Goal: Task Accomplishment & Management: Use online tool/utility

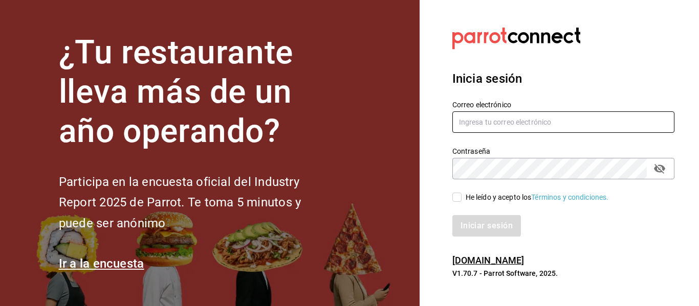
type input "multiuser@tlaxcalli.com"
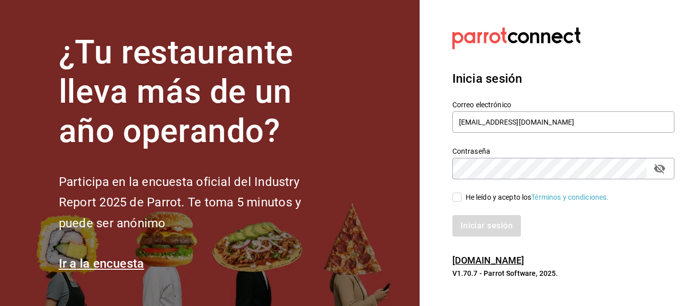
click at [458, 196] on input "He leído y acepto los Términos y condiciones." at bounding box center [456, 197] width 9 height 9
checkbox input "true"
click at [460, 217] on button "Iniciar sesión" at bounding box center [487, 225] width 70 height 21
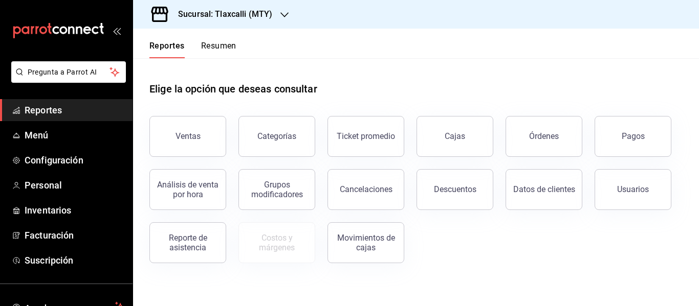
click at [223, 9] on h3 "Sucursal: Tlaxcalli (MTY)" at bounding box center [221, 14] width 102 height 12
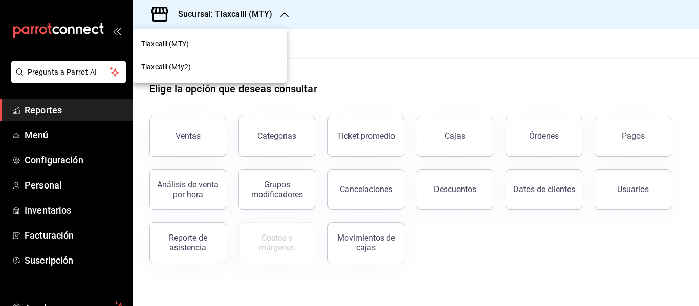
click at [203, 68] on div "Tlaxcalli (Mty2)" at bounding box center [209, 67] width 137 height 11
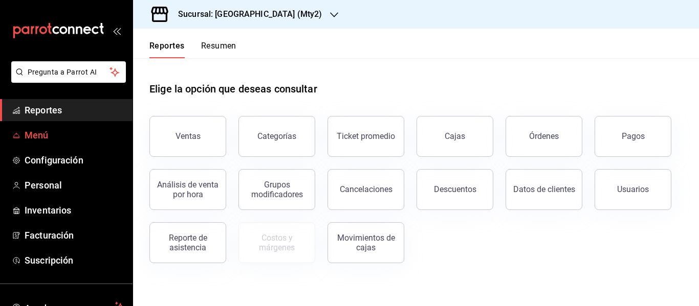
click at [54, 139] on span "Menú" at bounding box center [75, 135] width 100 height 14
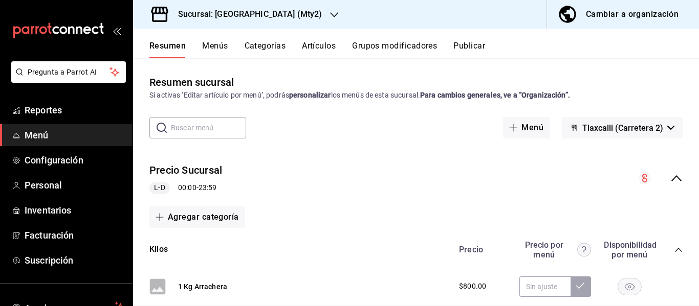
click at [674, 175] on icon "collapse-menu-row" at bounding box center [676, 178] width 12 height 12
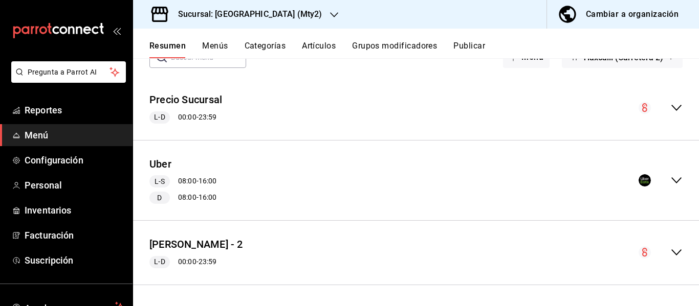
scroll to position [71, 0]
click at [673, 179] on icon "collapse-menu-row" at bounding box center [676, 180] width 10 height 6
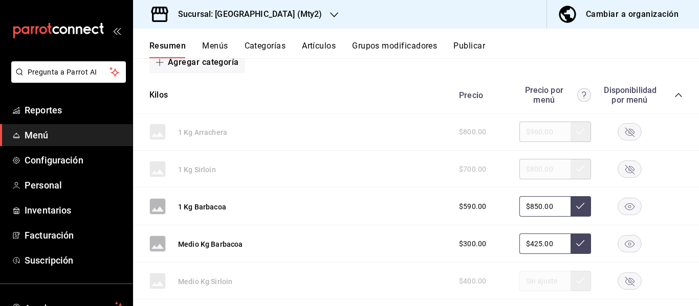
scroll to position [228, 0]
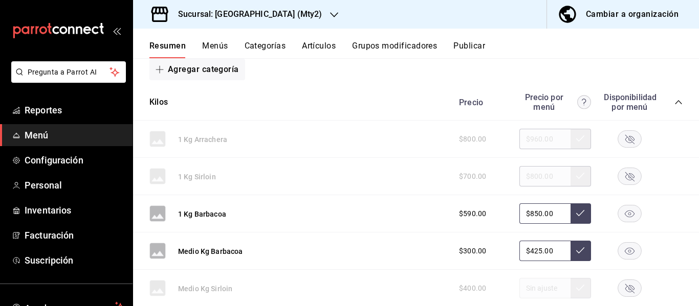
click at [674, 101] on icon "collapse-category-row" at bounding box center [678, 102] width 8 height 8
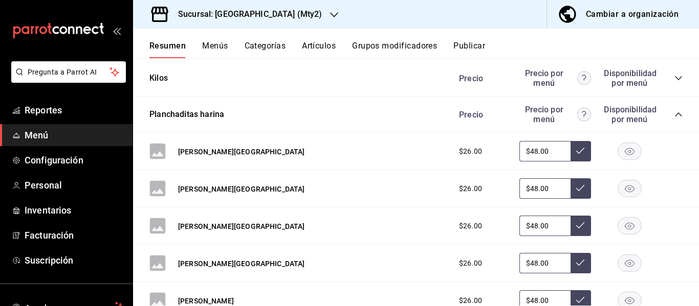
scroll to position [252, 0]
click at [674, 113] on icon "collapse-category-row" at bounding box center [678, 115] width 8 height 8
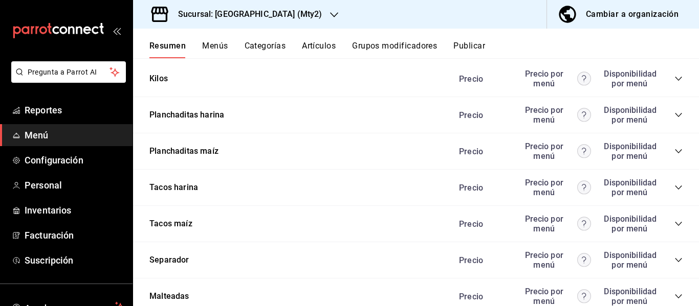
click at [674, 117] on icon "collapse-category-row" at bounding box center [678, 115] width 8 height 8
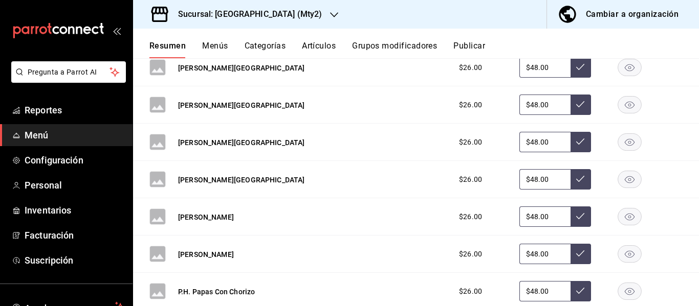
scroll to position [337, 0]
click at [626, 213] on rect "button" at bounding box center [630, 216] width 24 height 17
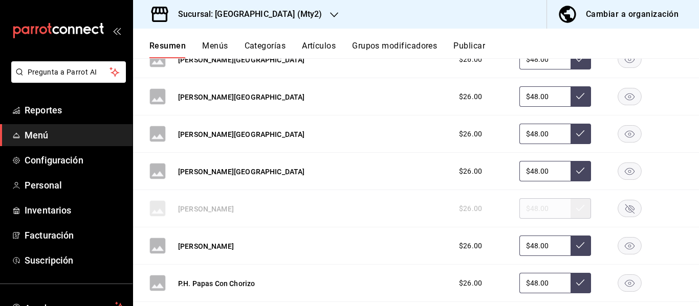
scroll to position [344, 0]
click at [620, 135] on rect "button" at bounding box center [630, 134] width 24 height 17
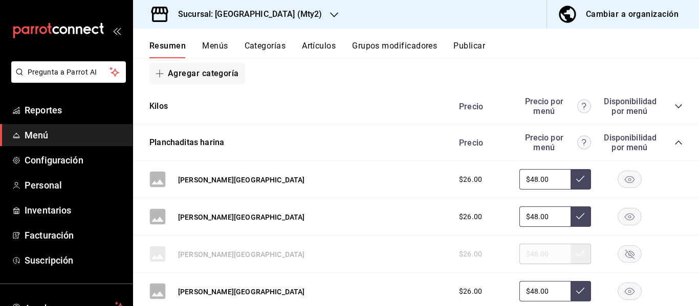
scroll to position [223, 0]
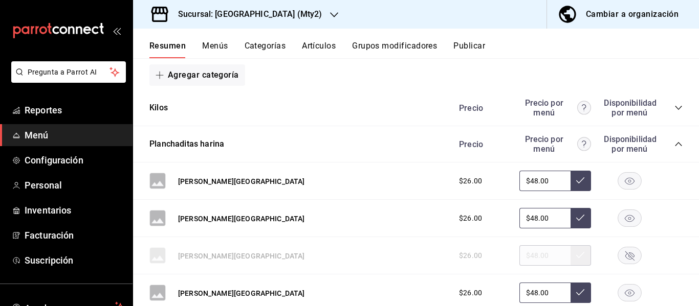
click at [675, 145] on icon "collapse-category-row" at bounding box center [678, 144] width 7 height 4
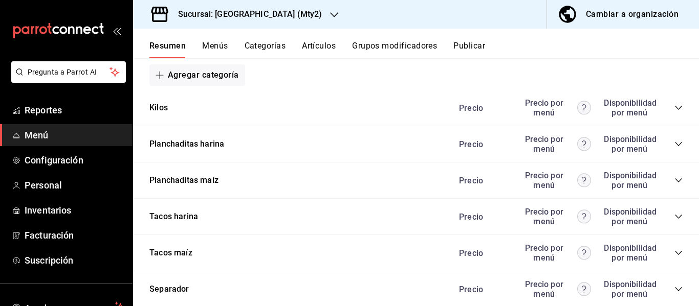
click at [674, 183] on icon "collapse-category-row" at bounding box center [678, 180] width 8 height 8
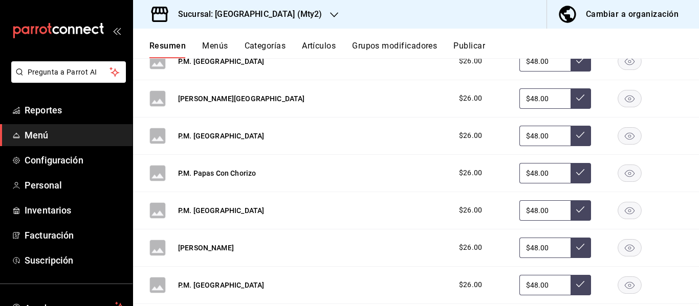
scroll to position [727, 0]
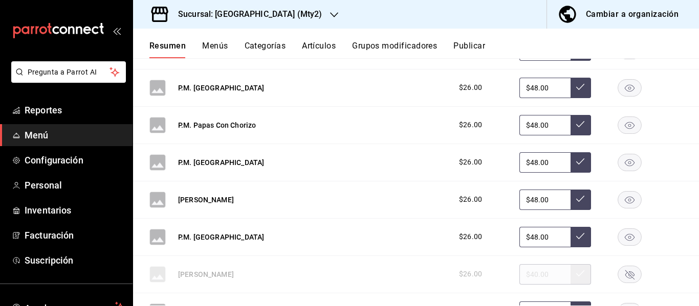
click at [625, 236] on icon "button" at bounding box center [630, 237] width 10 height 7
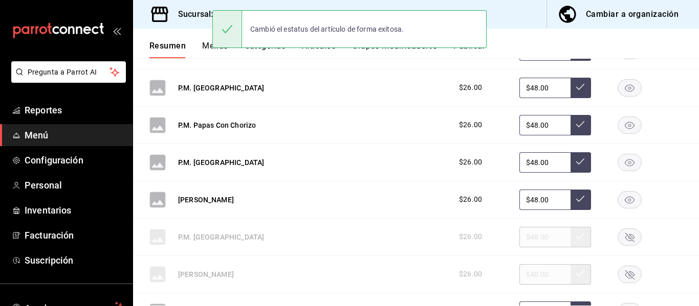
click at [625, 198] on rect "button" at bounding box center [630, 199] width 24 height 17
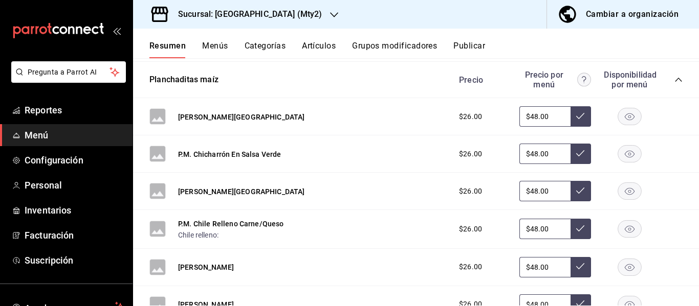
scroll to position [307, 0]
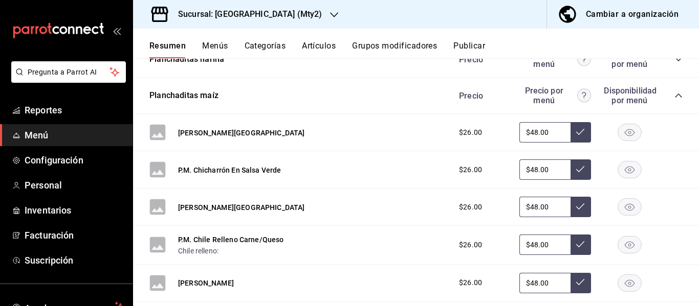
click at [666, 95] on div "Precio Precio por menú Disponibilidad por menú" at bounding box center [566, 95] width 234 height 19
click at [674, 97] on icon "collapse-category-row" at bounding box center [678, 96] width 8 height 8
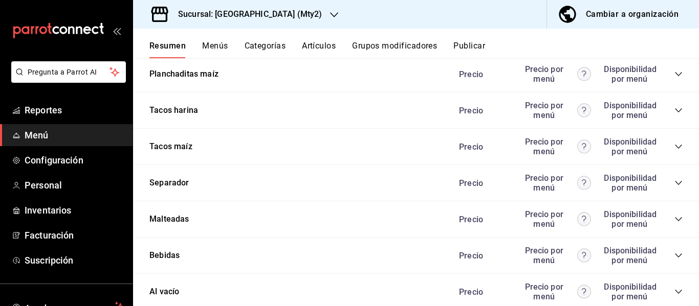
scroll to position [329, 0]
click at [674, 109] on icon "collapse-category-row" at bounding box center [678, 110] width 8 height 8
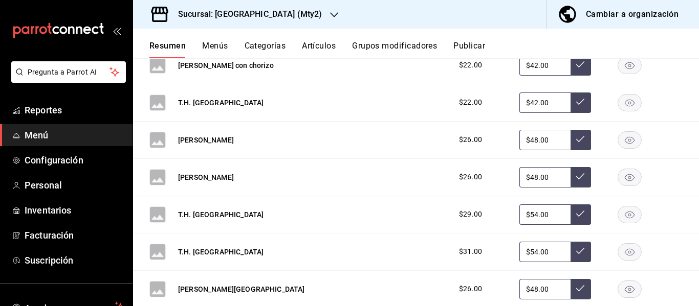
scroll to position [824, 0]
click at [625, 174] on icon "button" at bounding box center [630, 176] width 10 height 7
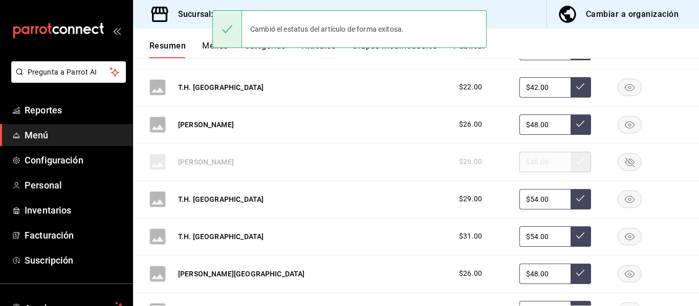
scroll to position [839, 0]
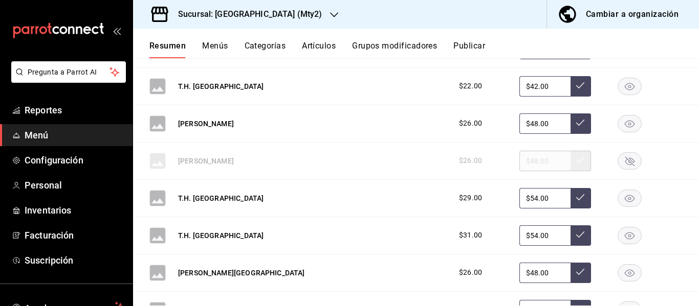
click at [625, 270] on icon "button" at bounding box center [630, 273] width 10 height 7
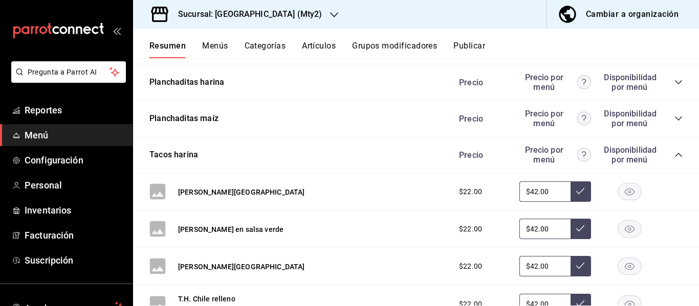
scroll to position [284, 0]
click at [675, 154] on icon "collapse-category-row" at bounding box center [678, 155] width 7 height 4
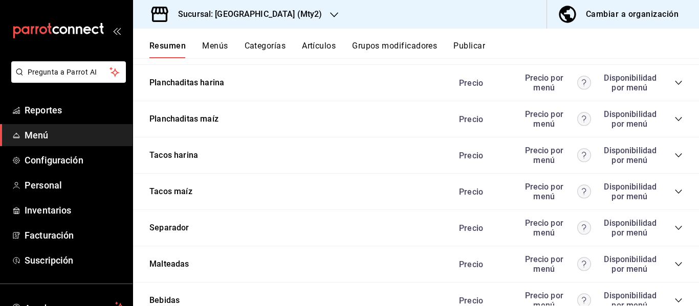
click at [674, 188] on icon "collapse-category-row" at bounding box center [678, 192] width 8 height 8
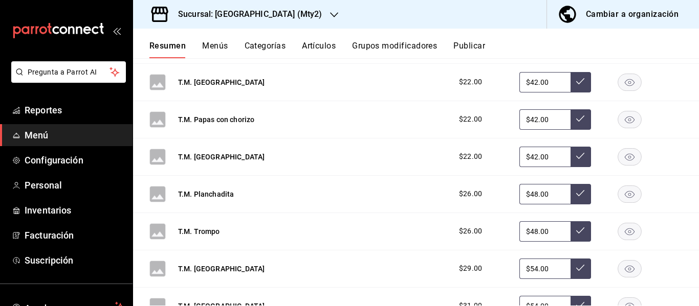
scroll to position [806, 0]
click at [626, 231] on rect "button" at bounding box center [630, 231] width 24 height 17
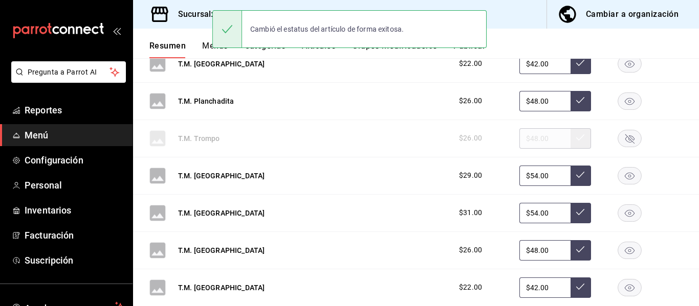
scroll to position [899, 0]
click at [618, 247] on rect "button" at bounding box center [630, 249] width 24 height 17
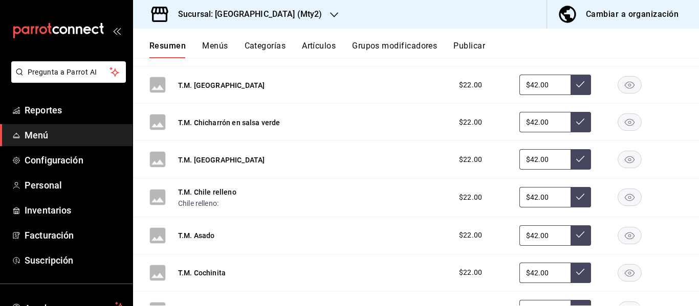
scroll to position [270, 0]
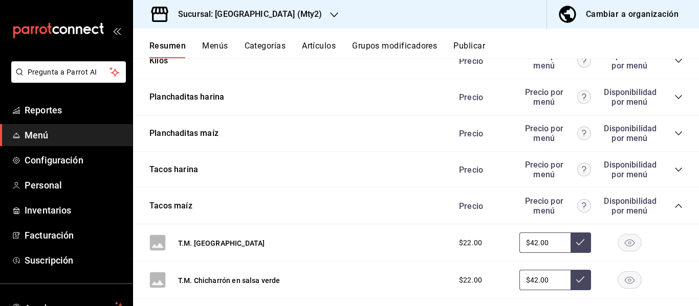
click at [666, 207] on div "Precio Precio por menú Disponibilidad por menú" at bounding box center [566, 205] width 234 height 19
click at [674, 206] on icon "collapse-category-row" at bounding box center [678, 206] width 8 height 8
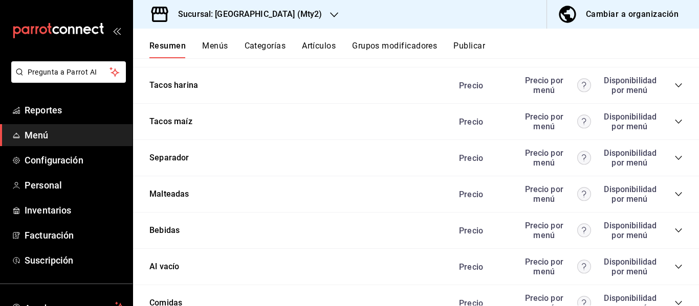
scroll to position [353, 0]
click at [674, 229] on icon "collapse-category-row" at bounding box center [678, 231] width 8 height 8
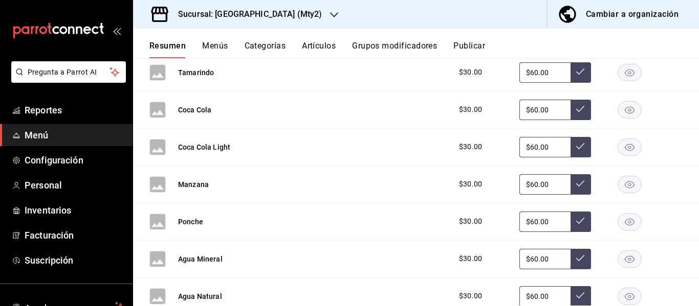
scroll to position [737, 0]
click at [625, 188] on icon "button" at bounding box center [630, 184] width 10 height 7
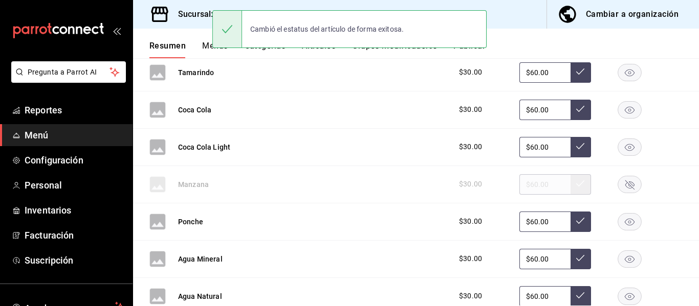
click at [626, 225] on rect "button" at bounding box center [630, 221] width 24 height 17
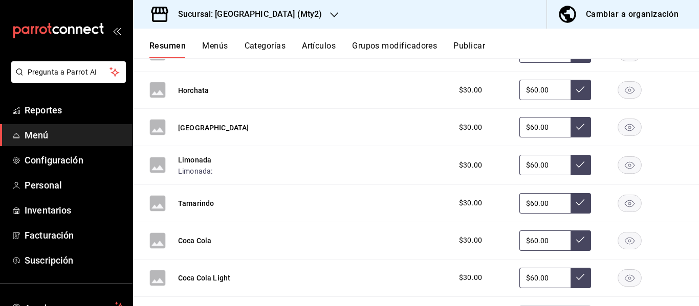
scroll to position [457, 0]
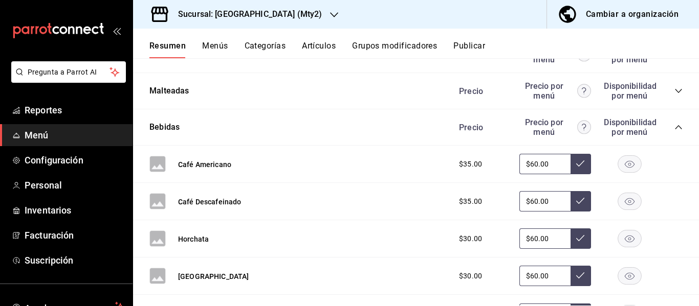
click at [674, 124] on icon "collapse-category-row" at bounding box center [678, 127] width 8 height 8
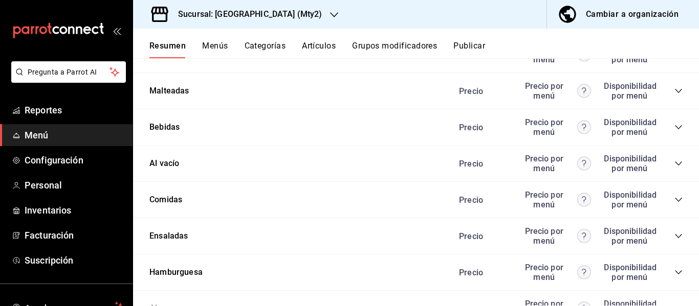
click at [674, 124] on icon "collapse-category-row" at bounding box center [678, 127] width 8 height 8
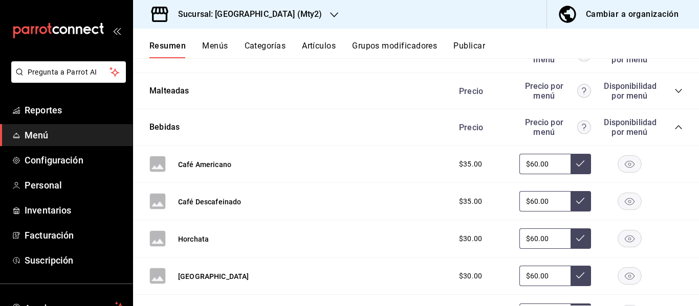
click at [674, 127] on icon "collapse-category-row" at bounding box center [678, 127] width 8 height 8
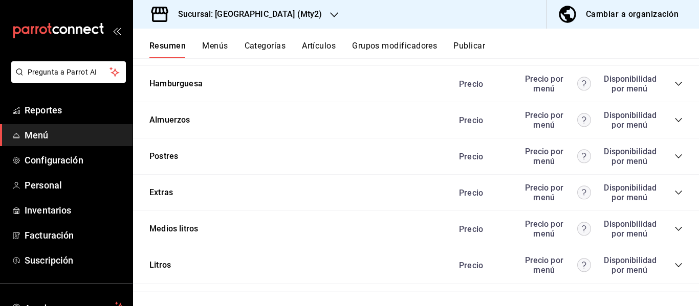
scroll to position [647, 0]
click at [674, 229] on icon "collapse-category-row" at bounding box center [678, 229] width 8 height 8
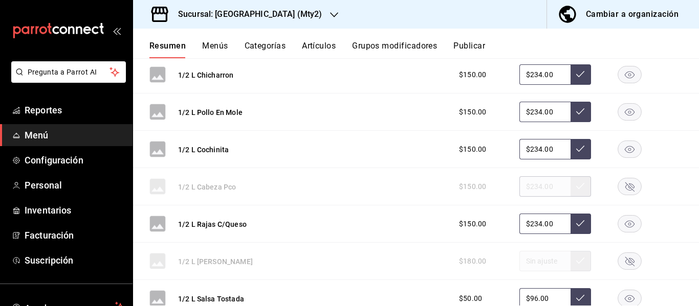
scroll to position [1622, 0]
click at [627, 220] on rect "button" at bounding box center [630, 224] width 24 height 17
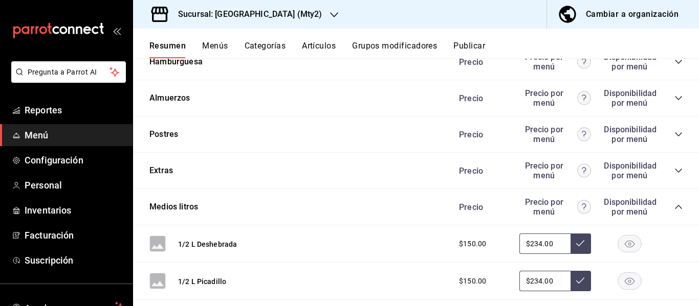
scroll to position [668, 0]
click at [675, 208] on icon "collapse-category-row" at bounding box center [678, 207] width 7 height 4
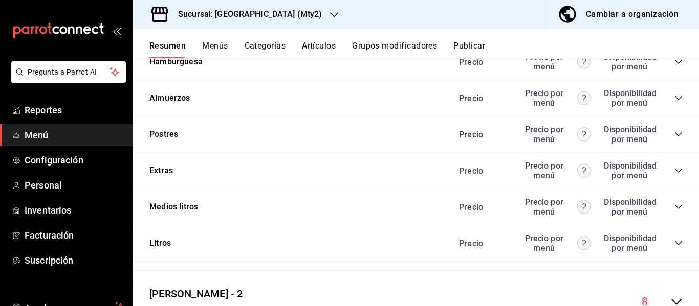
scroll to position [680, 0]
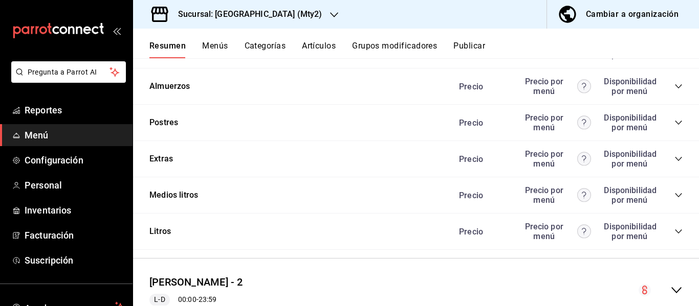
click at [674, 229] on icon "collapse-category-row" at bounding box center [678, 232] width 8 height 8
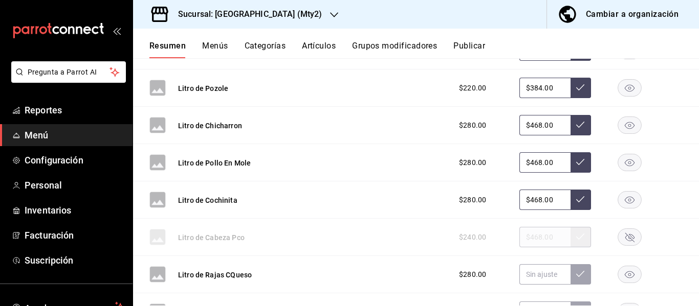
scroll to position [1631, 0]
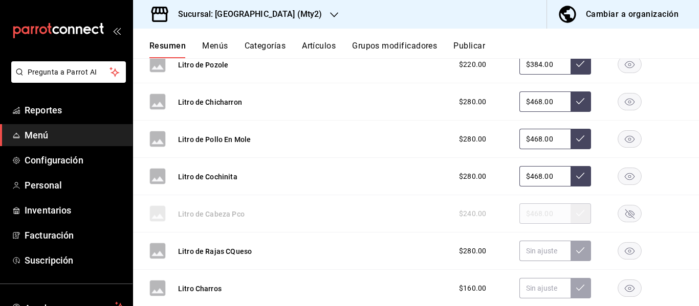
click at [626, 251] on rect "button" at bounding box center [630, 251] width 24 height 17
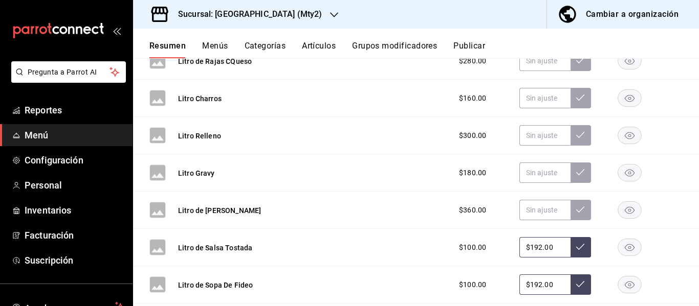
scroll to position [1815, 0]
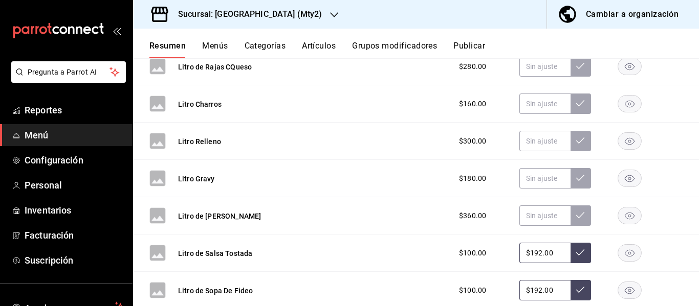
click at [623, 144] on rect "button" at bounding box center [630, 141] width 24 height 17
click at [625, 105] on icon "button" at bounding box center [630, 104] width 10 height 7
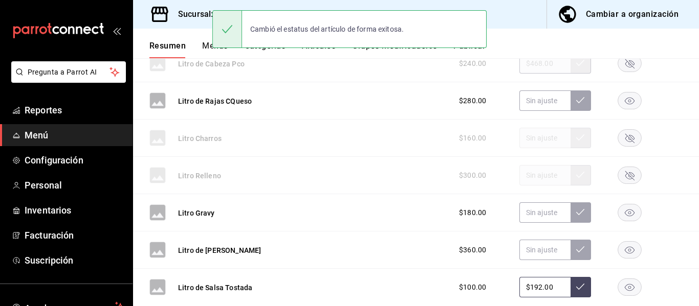
scroll to position [1781, 0]
click at [625, 105] on icon "button" at bounding box center [630, 101] width 10 height 7
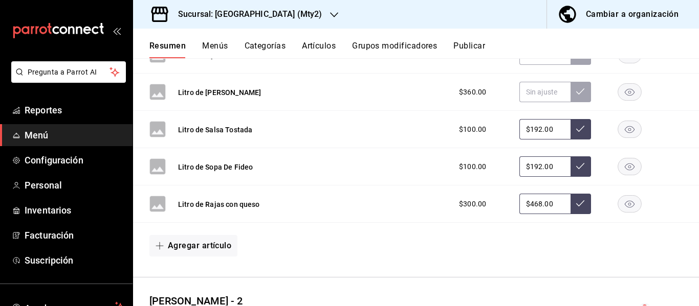
scroll to position [1939, 0]
click at [620, 202] on rect "button" at bounding box center [630, 204] width 24 height 17
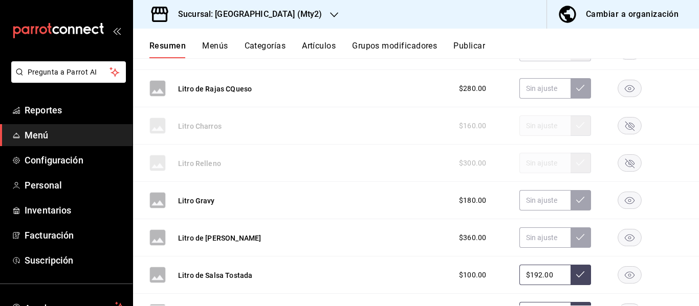
scroll to position [1793, 0]
click at [625, 202] on icon "button" at bounding box center [630, 201] width 10 height 7
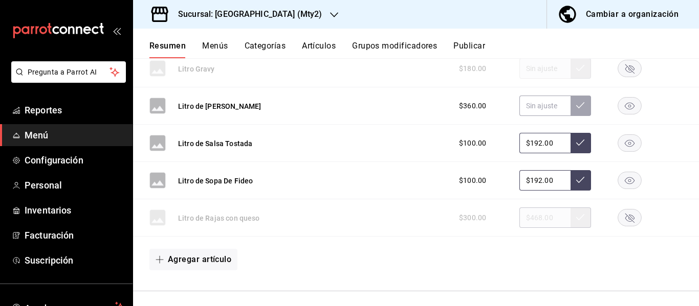
scroll to position [1916, 0]
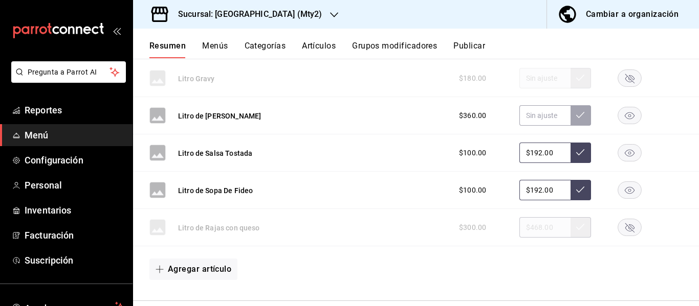
click at [622, 114] on rect "button" at bounding box center [630, 115] width 24 height 17
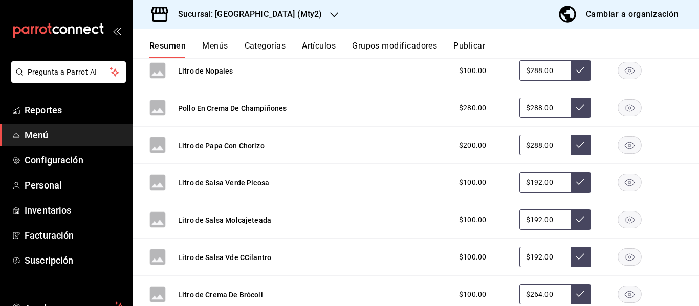
scroll to position [1287, 0]
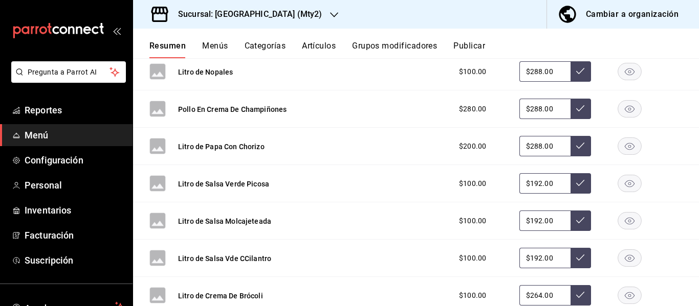
click at [480, 45] on button "Publicar" at bounding box center [469, 49] width 32 height 17
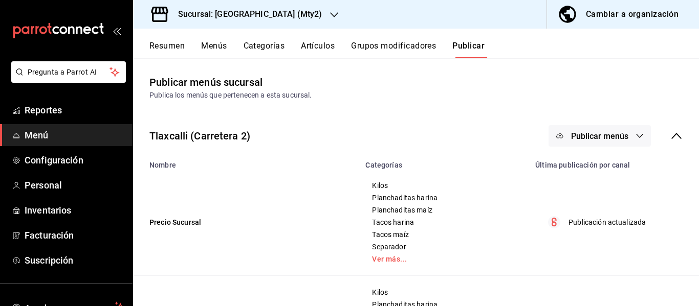
click at [580, 132] on span "Publicar menús" at bounding box center [599, 136] width 57 height 10
click at [589, 199] on span "Uber Eats" at bounding box center [606, 198] width 49 height 11
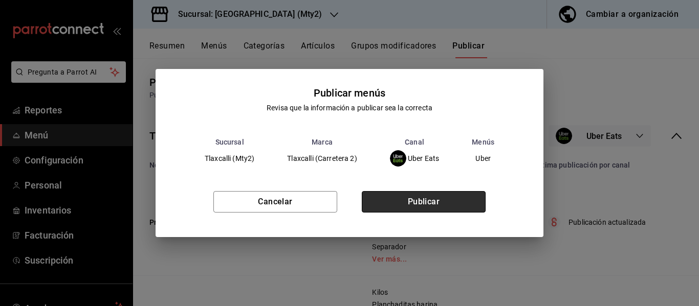
click at [471, 201] on button "Publicar" at bounding box center [424, 201] width 124 height 21
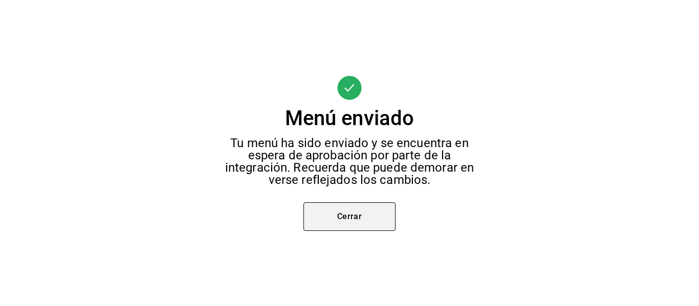
click at [361, 211] on button "Cerrar" at bounding box center [349, 217] width 92 height 29
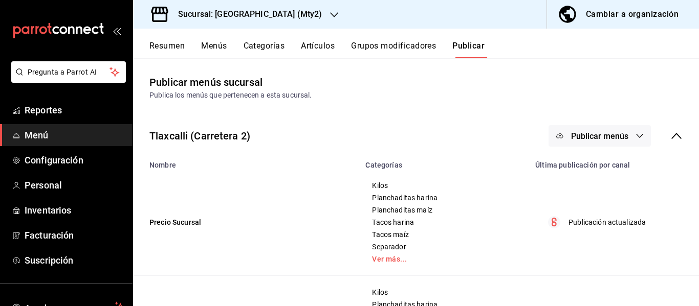
click at [361, 211] on div at bounding box center [349, 153] width 699 height 306
